Goal: Task Accomplishment & Management: Use online tool/utility

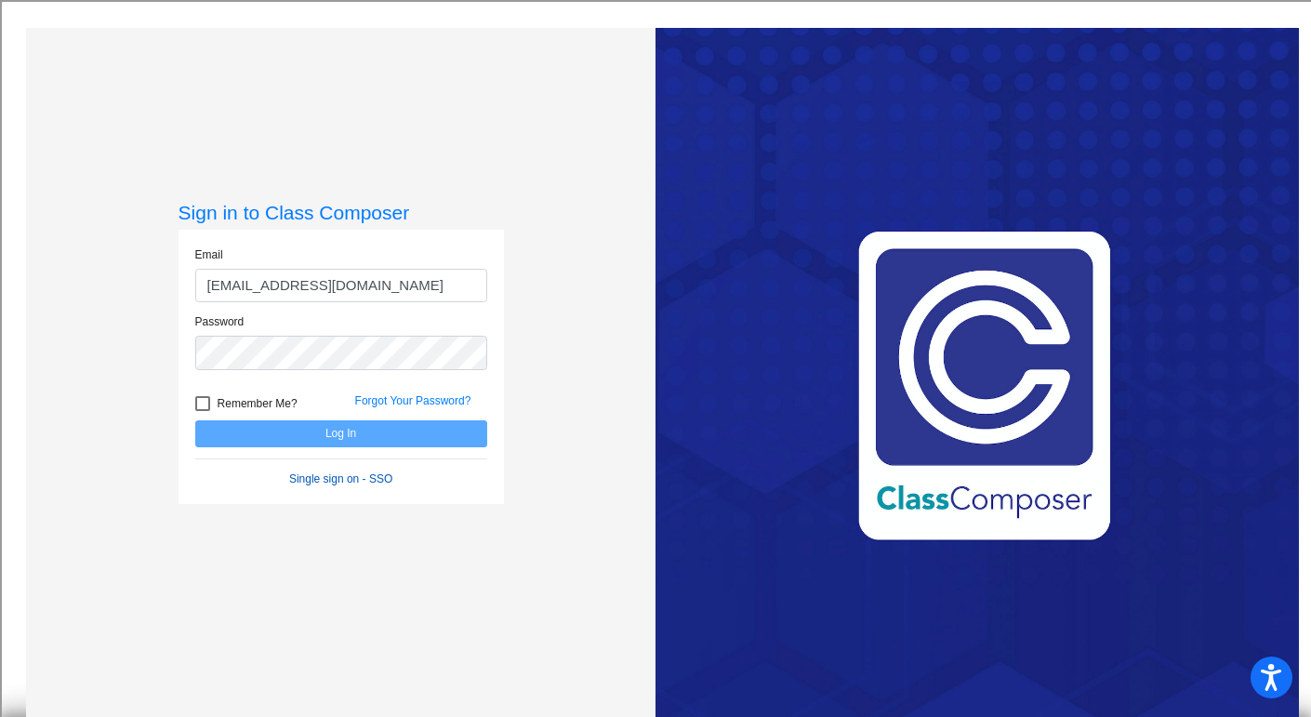
click at [340, 476] on link "Single sign on - SSO" at bounding box center [340, 478] width 103 height 13
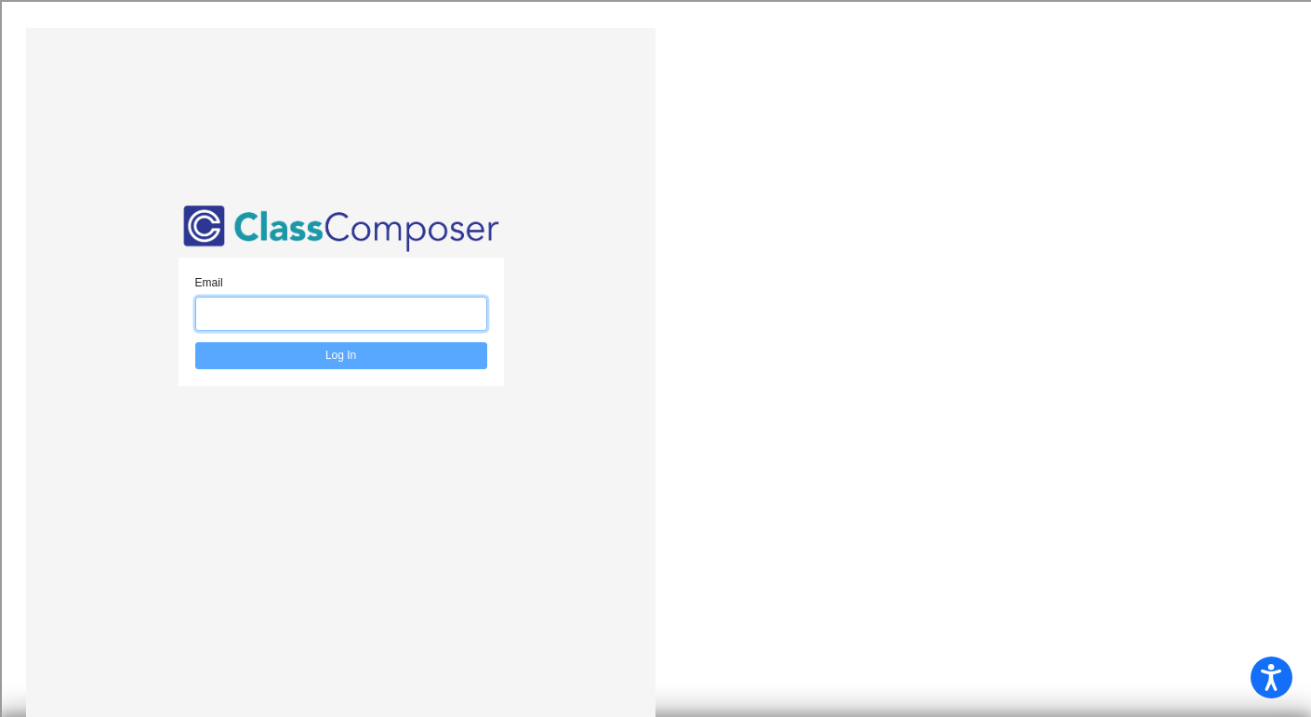
type input "[EMAIL_ADDRESS][DOMAIN_NAME]"
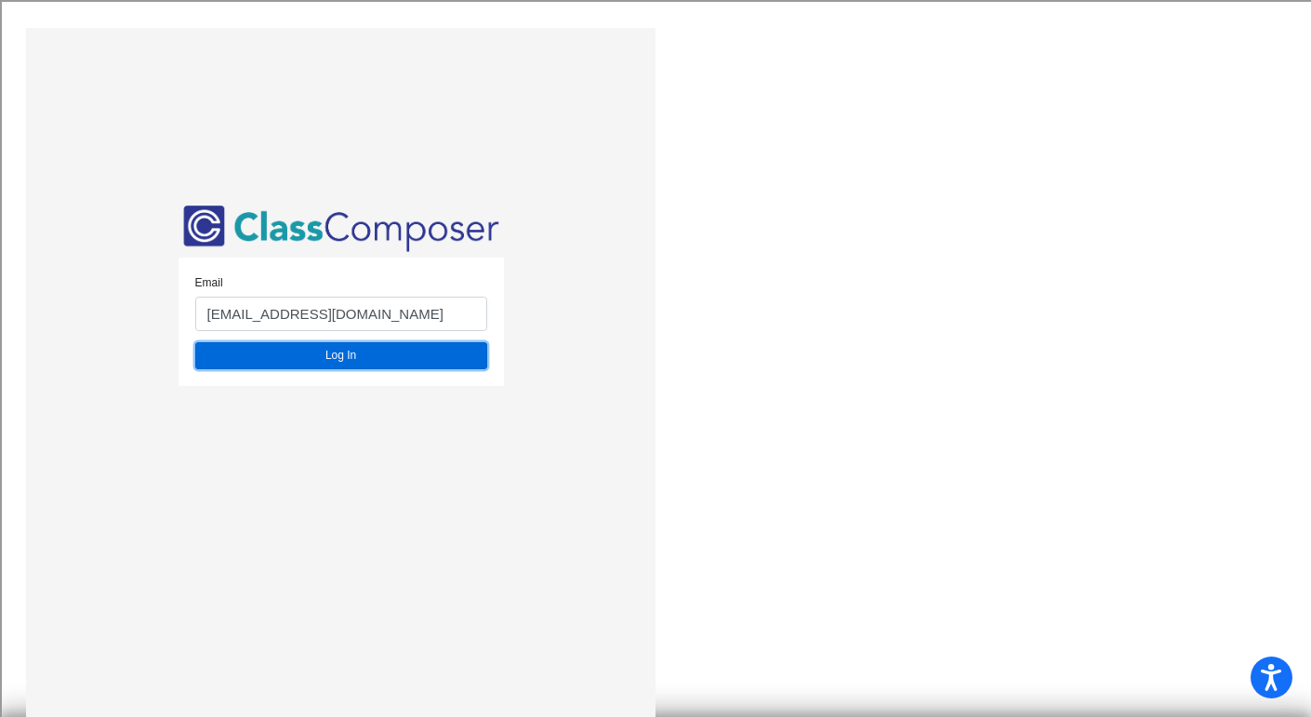
click at [339, 355] on button "Log In" at bounding box center [341, 355] width 292 height 27
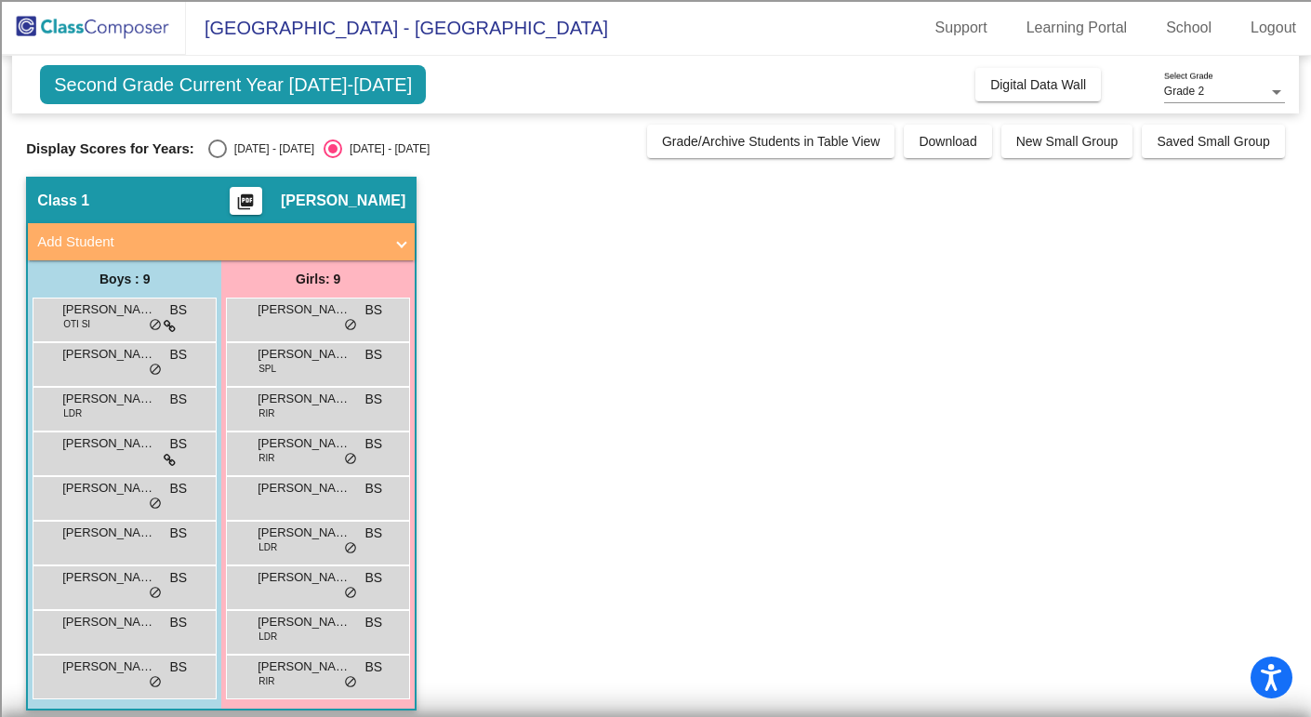
click at [210, 144] on div "Select an option" at bounding box center [217, 148] width 19 height 19
click at [217, 158] on input "2024 - 2025" at bounding box center [217, 158] width 1 height 1
radio input "true"
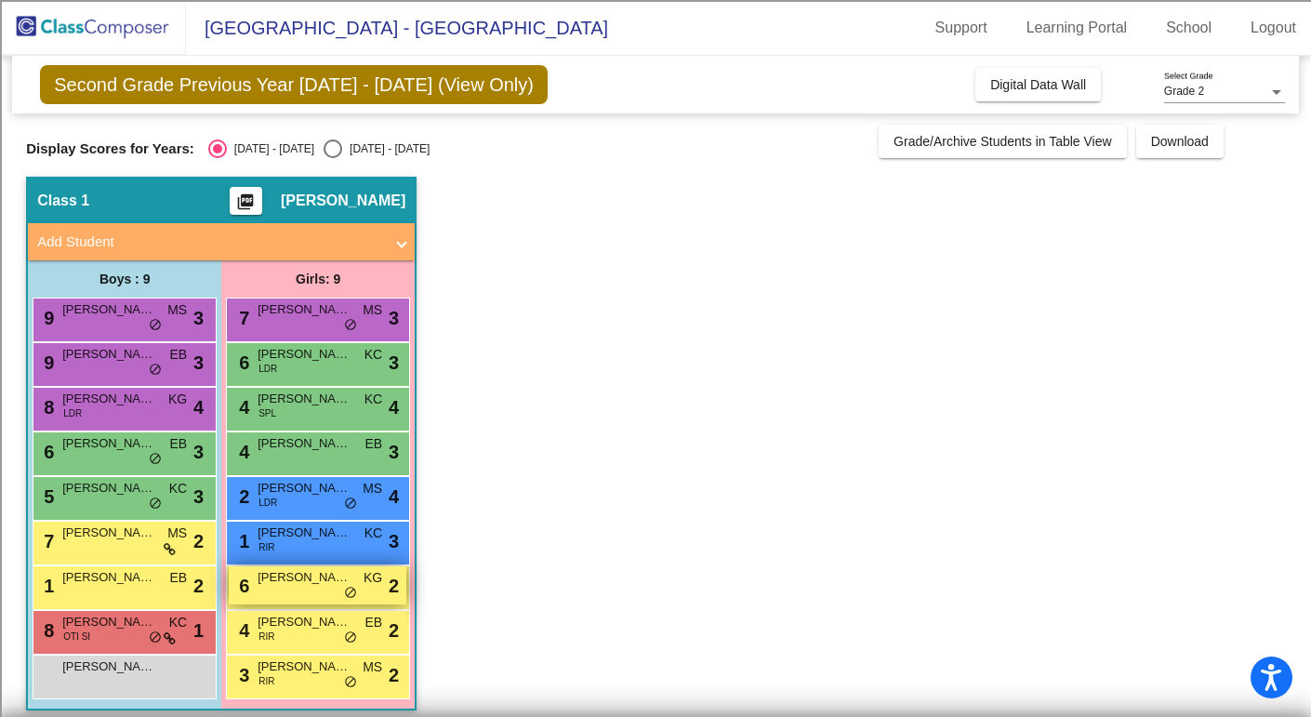
click at [288, 602] on div "6 Sharon McCarthy KG lock do_not_disturb_alt 2" at bounding box center [318, 585] width 178 height 38
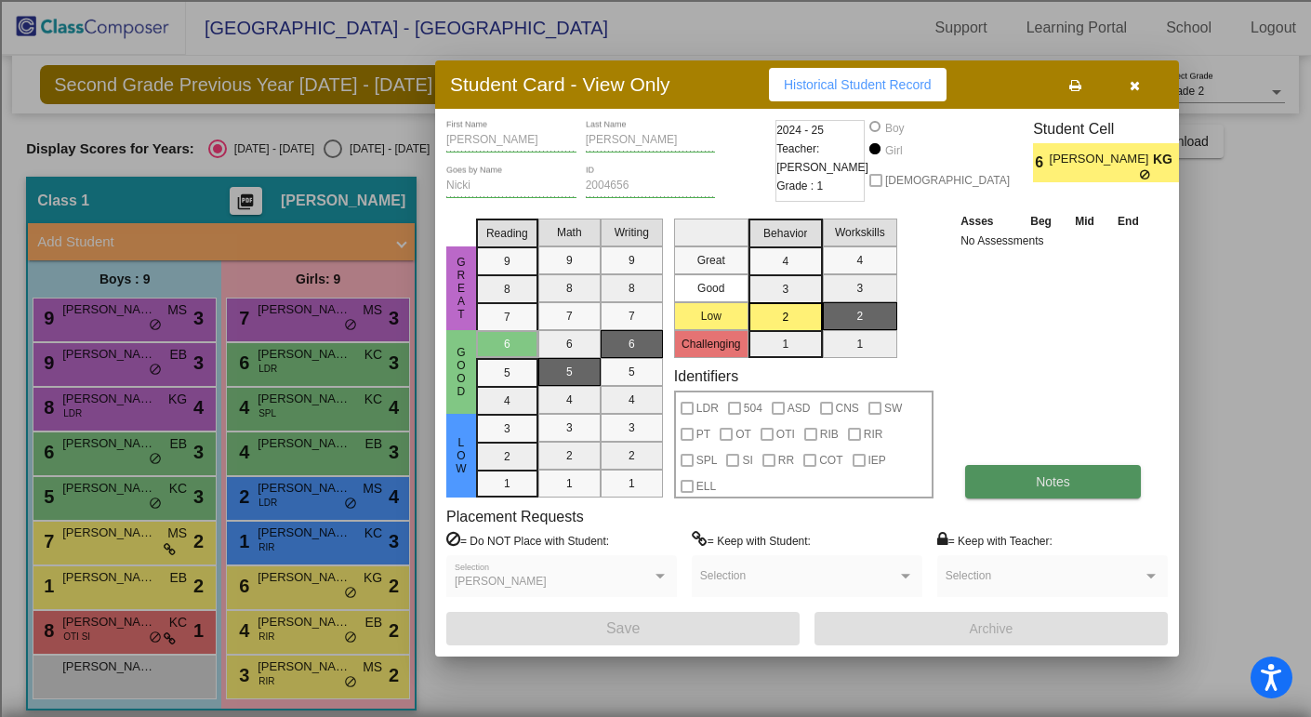
click at [1067, 489] on button "Notes" at bounding box center [1053, 481] width 176 height 33
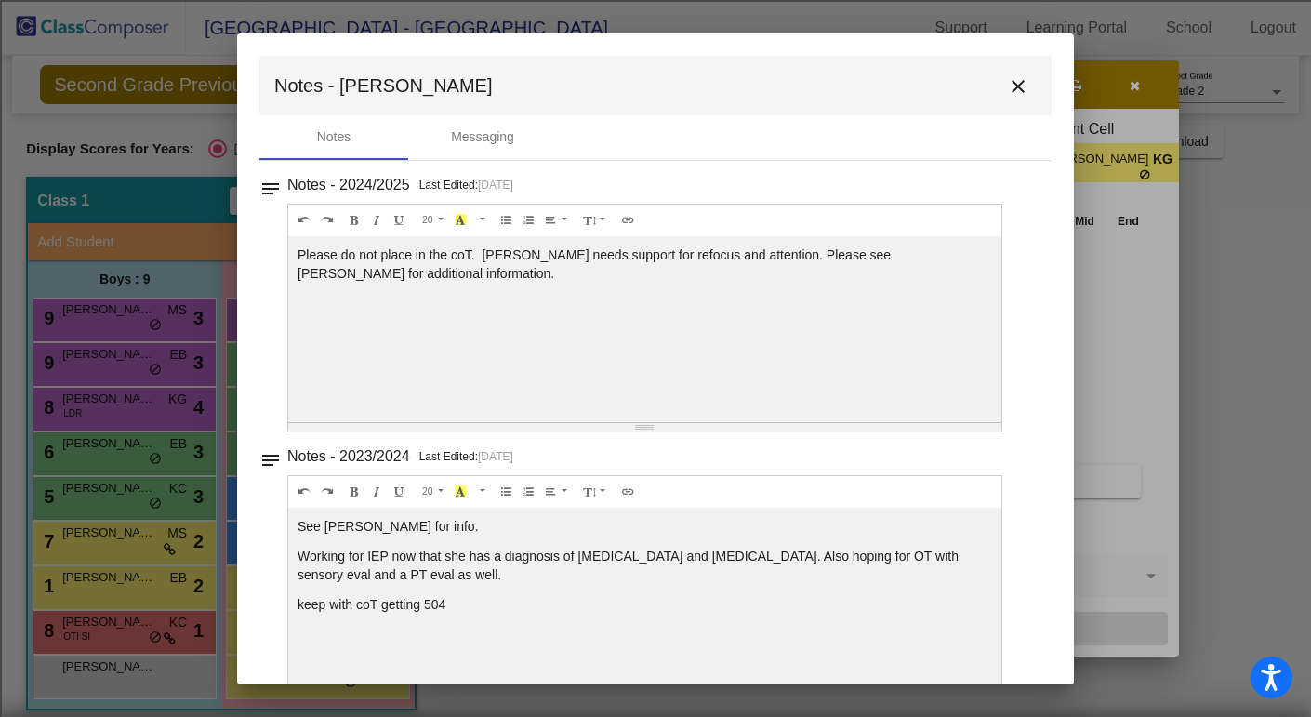
scroll to position [37, 0]
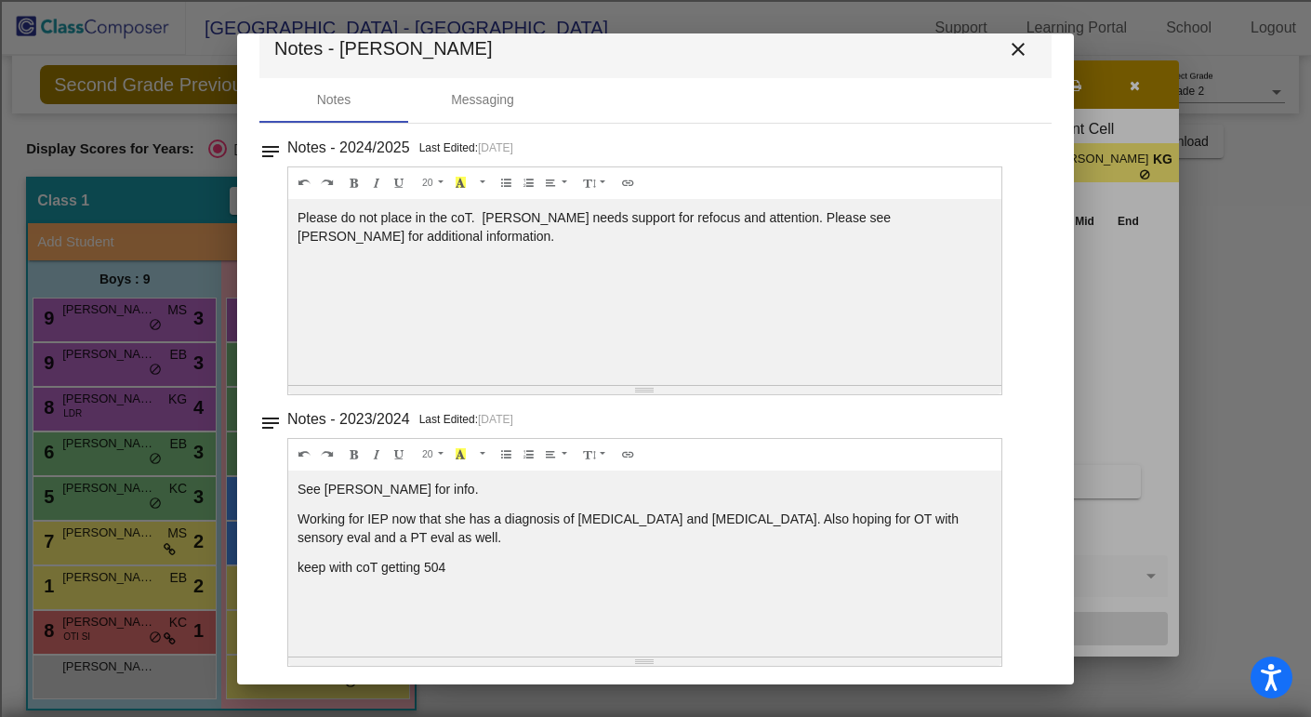
click at [1014, 51] on mat-icon "close" at bounding box center [1018, 49] width 22 height 22
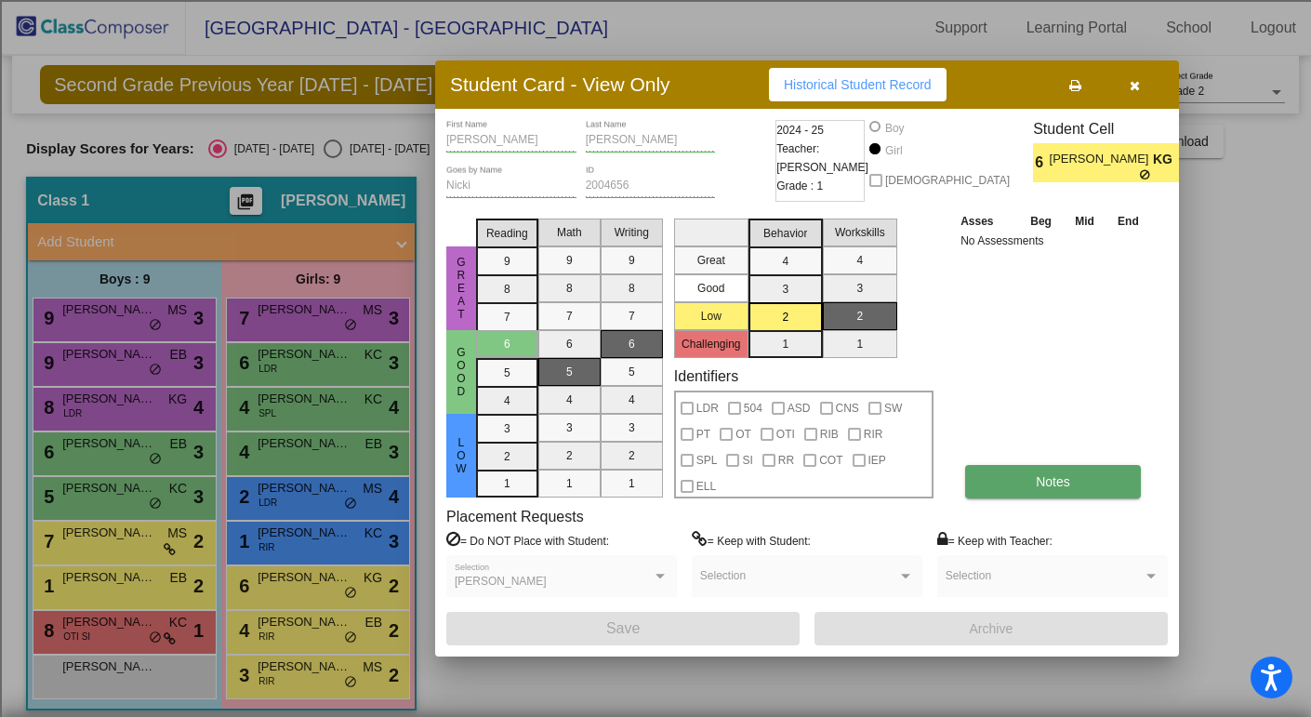
click at [1053, 485] on span "Notes" at bounding box center [1053, 481] width 34 height 15
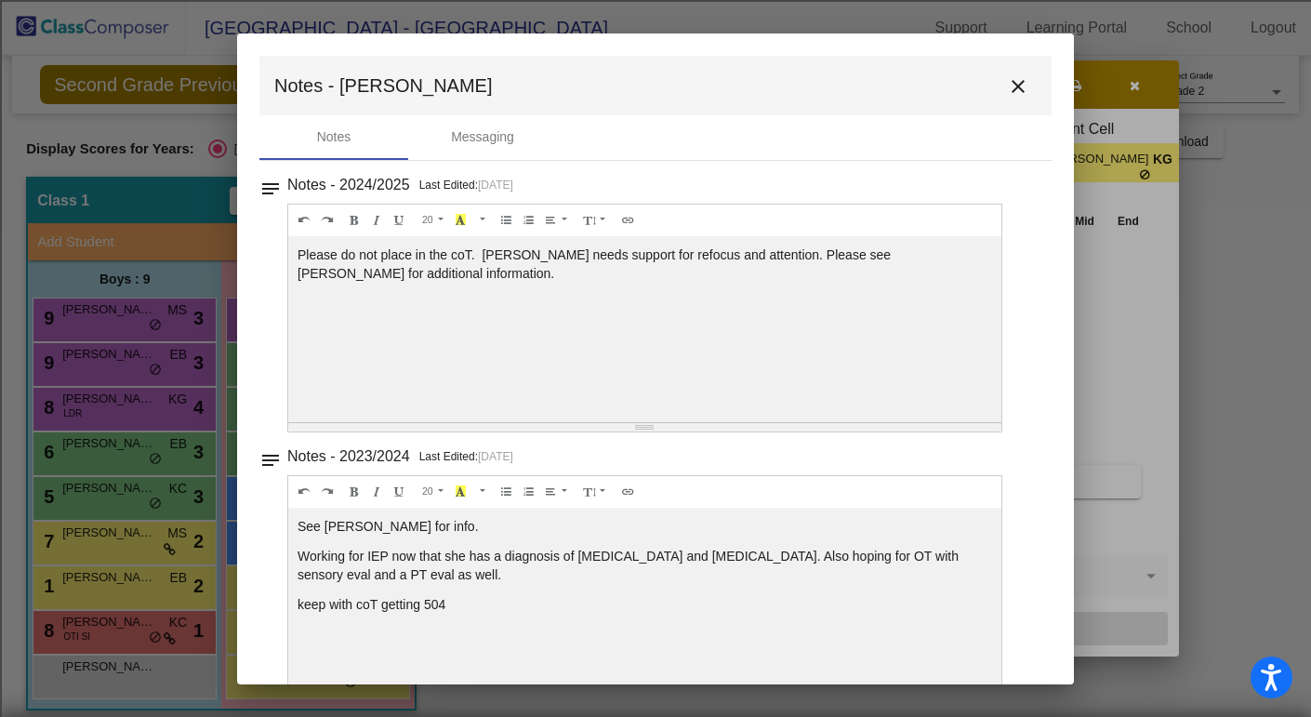
click at [1012, 86] on mat-icon "close" at bounding box center [1018, 86] width 22 height 22
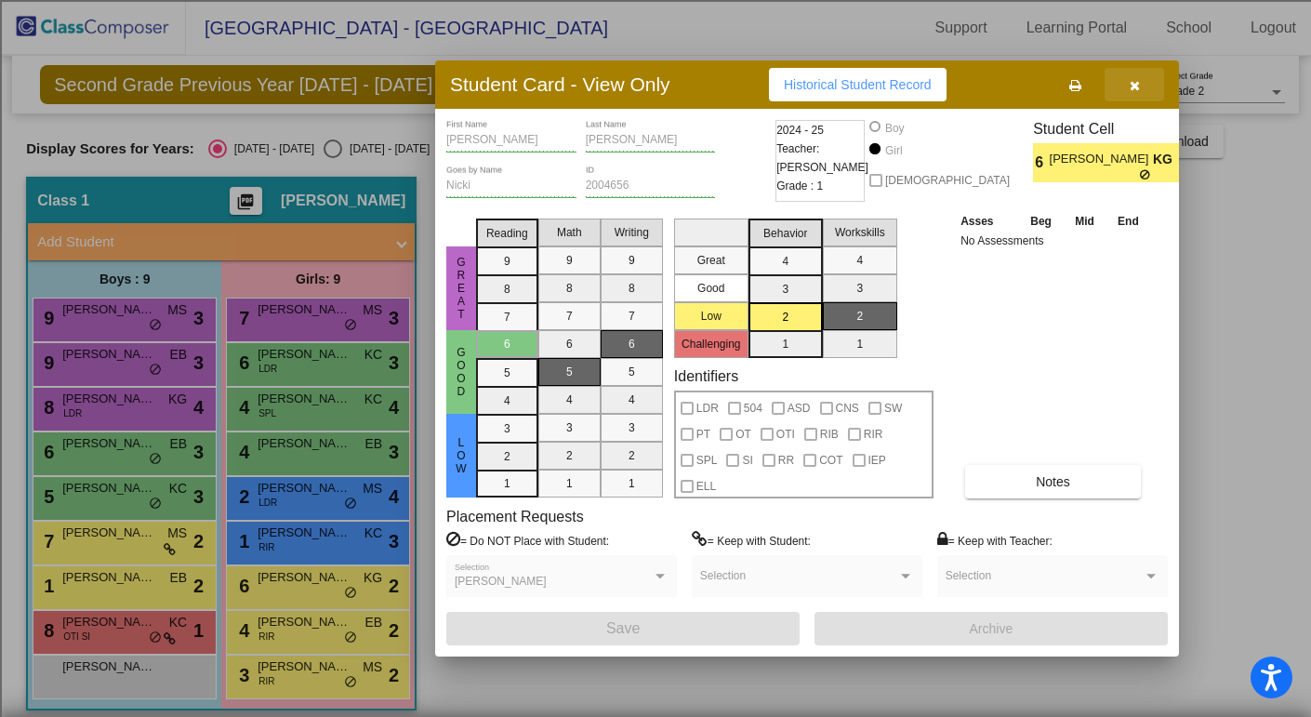
click at [1139, 82] on icon "button" at bounding box center [1135, 85] width 10 height 13
